Goal: Information Seeking & Learning: Learn about a topic

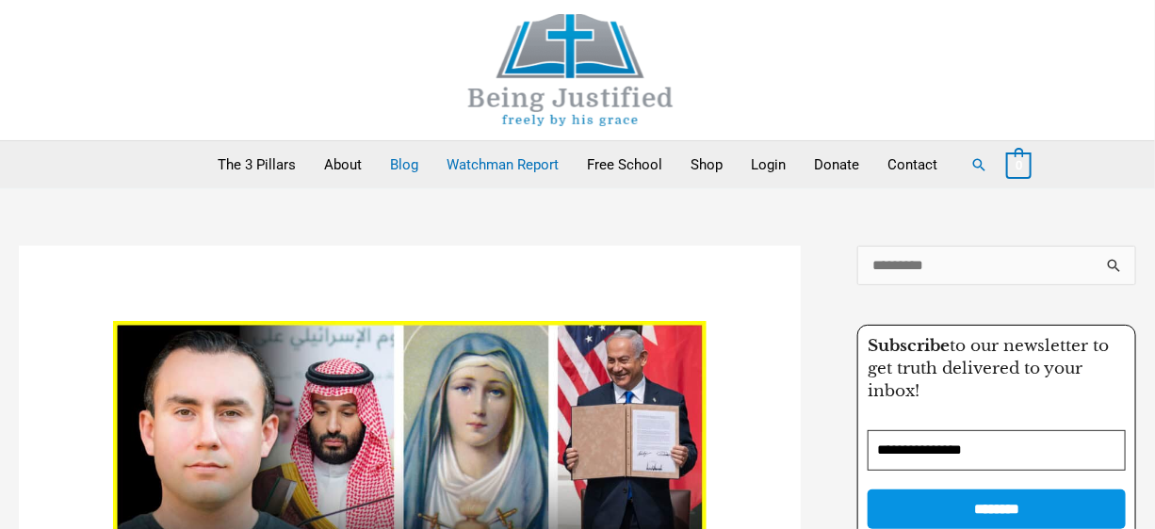
click at [513, 151] on link "Watchman Report" at bounding box center [502, 164] width 140 height 47
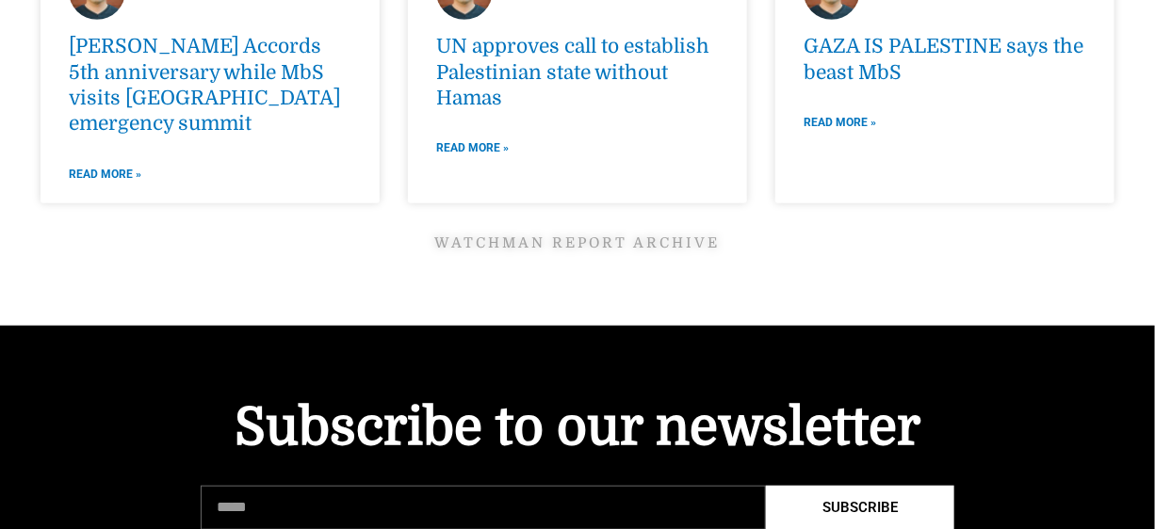
scroll to position [2824, 0]
